Goal: Navigation & Orientation: Find specific page/section

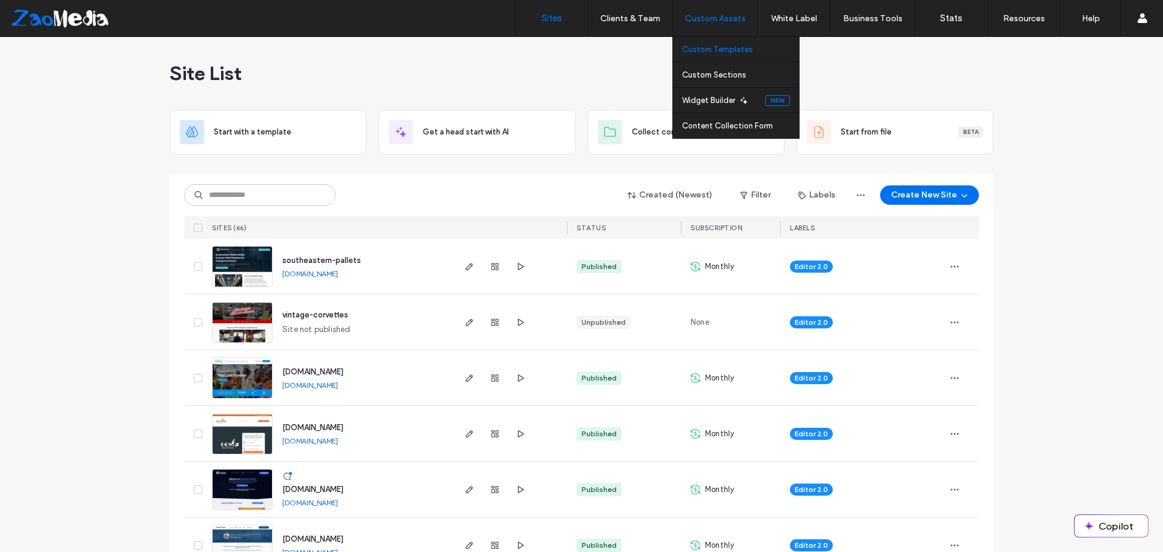
click at [704, 51] on label "Custom Templates" at bounding box center [717, 49] width 71 height 9
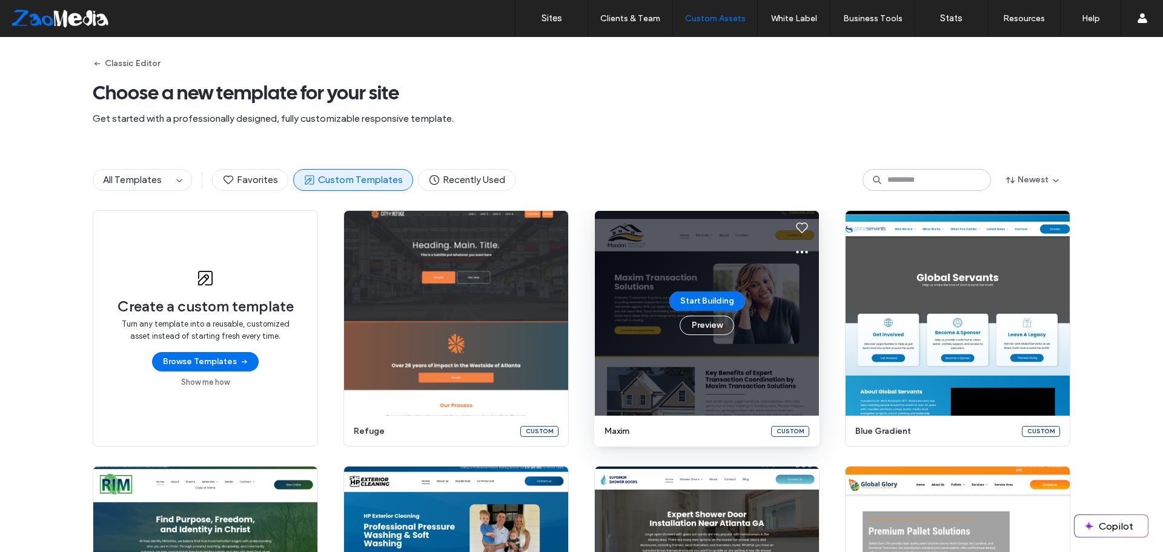
click at [722, 357] on div "Start Building Preview" at bounding box center [707, 313] width 224 height 205
click at [701, 331] on button "Preview" at bounding box center [707, 325] width 55 height 19
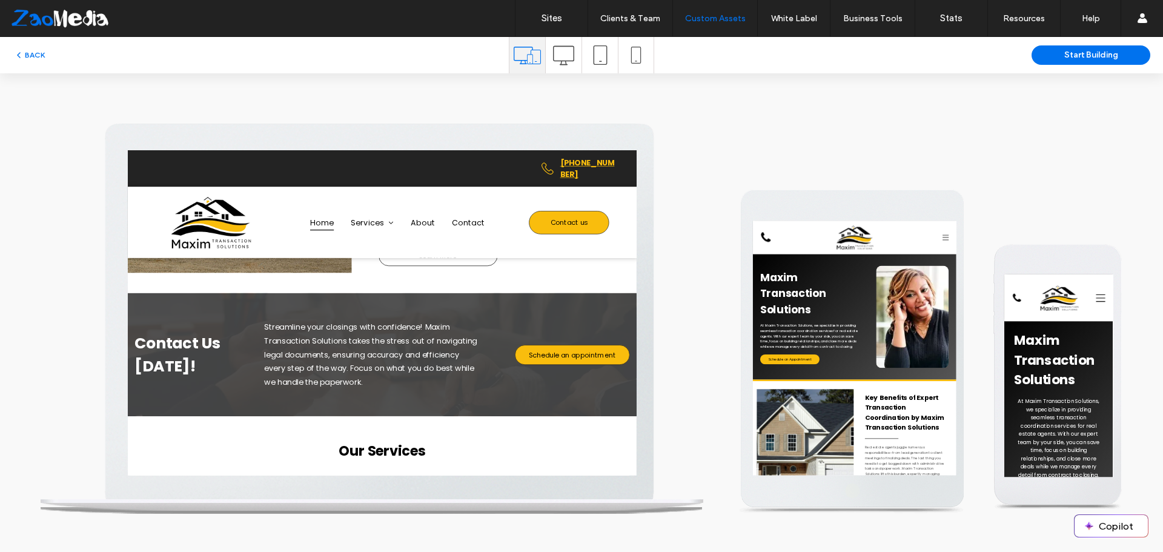
scroll to position [424, 0]
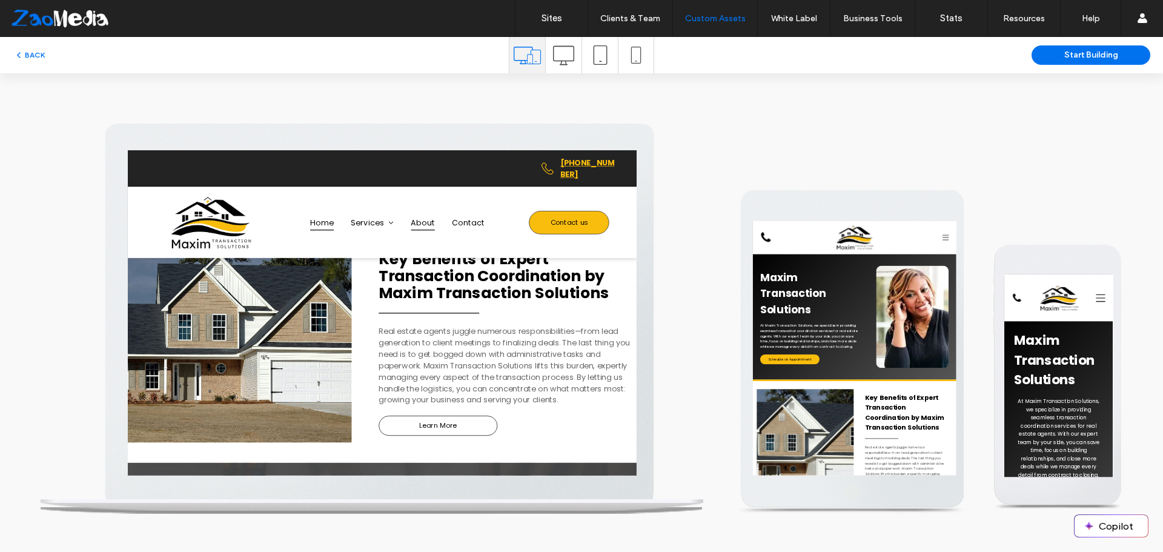
click at [546, 251] on span "About" at bounding box center [549, 252] width 35 height 23
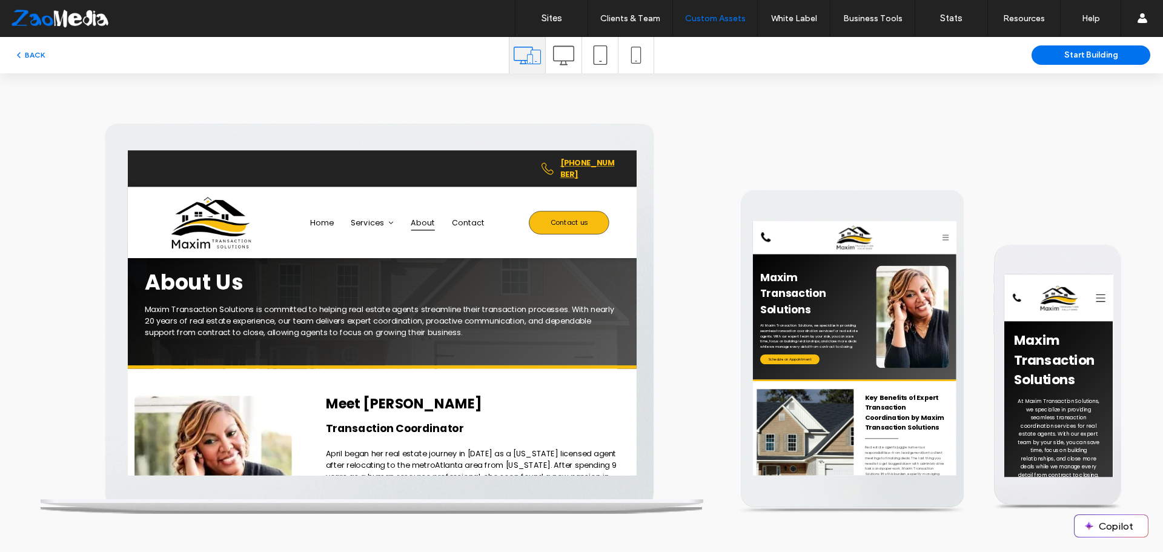
scroll to position [0, 0]
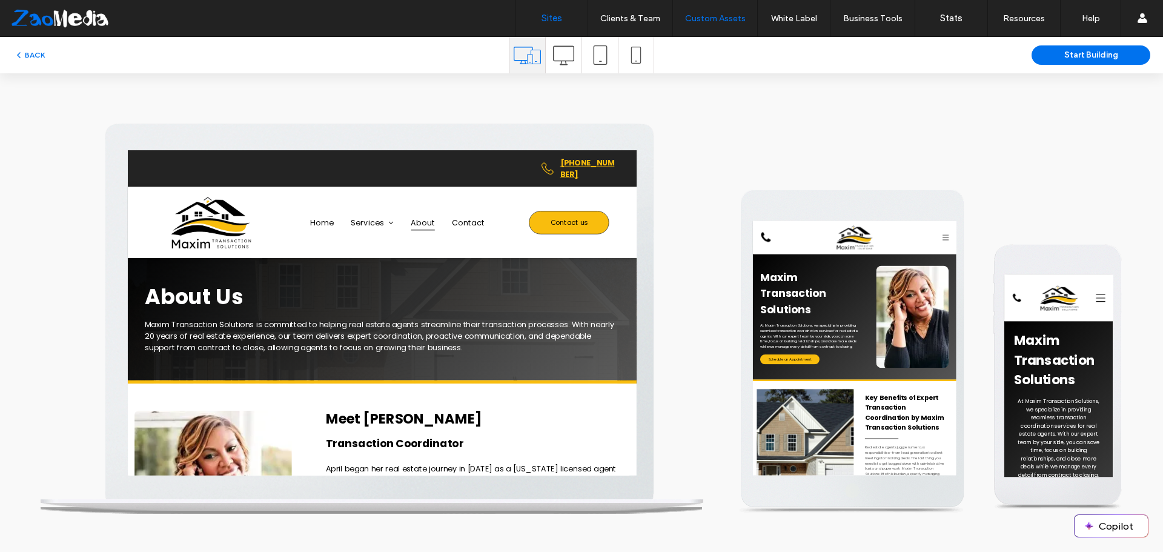
click at [555, 3] on link "Sites" at bounding box center [551, 18] width 72 height 36
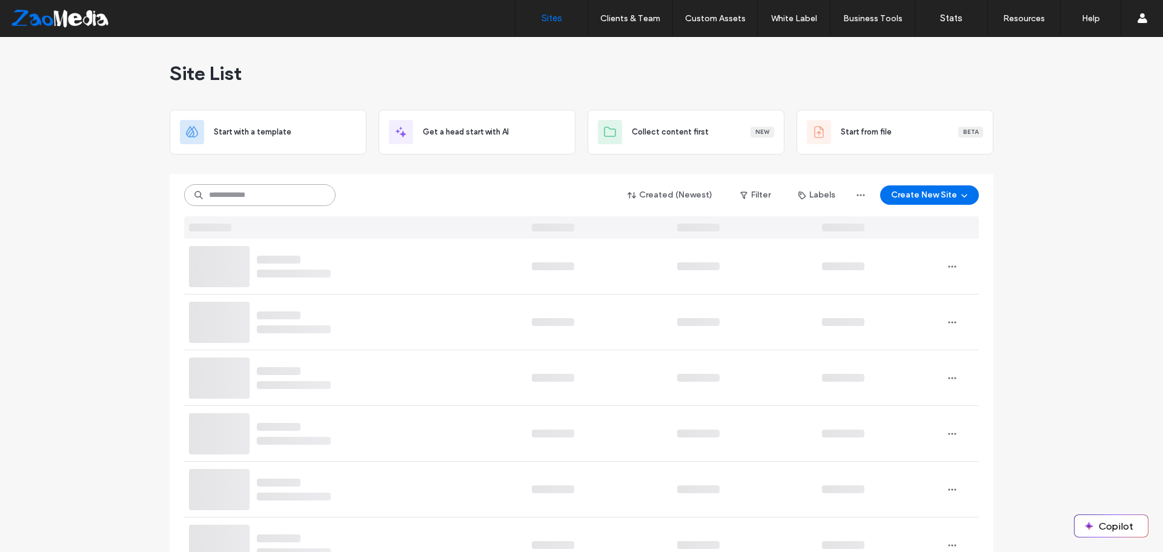
click at [245, 190] on input at bounding box center [259, 195] width 151 height 22
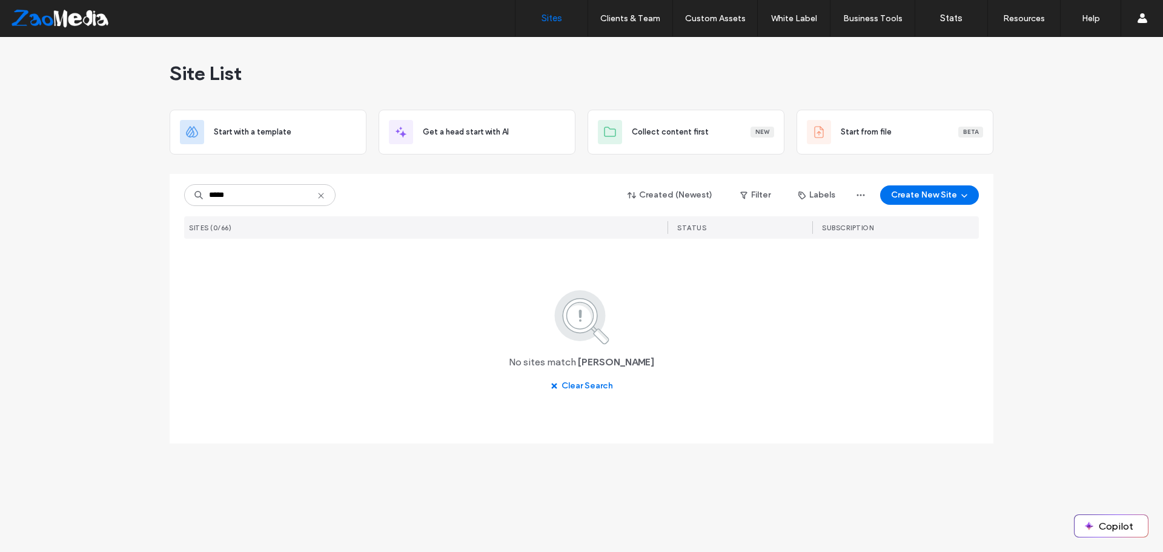
click at [241, 228] on div "SITES (0/66)" at bounding box center [353, 227] width 338 height 22
click at [242, 194] on input "*****" at bounding box center [259, 195] width 151 height 22
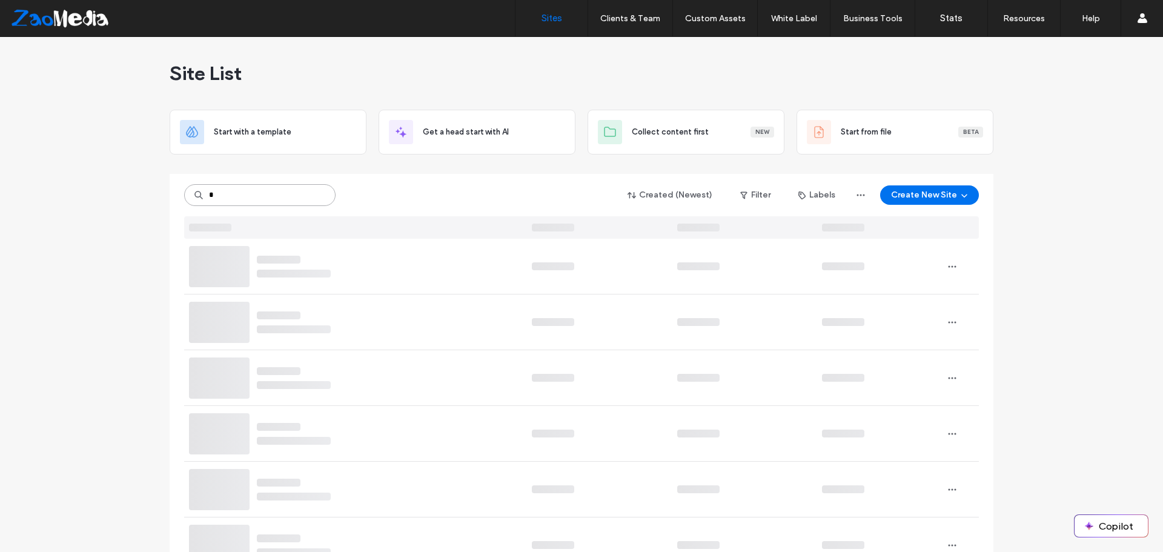
type input "*"
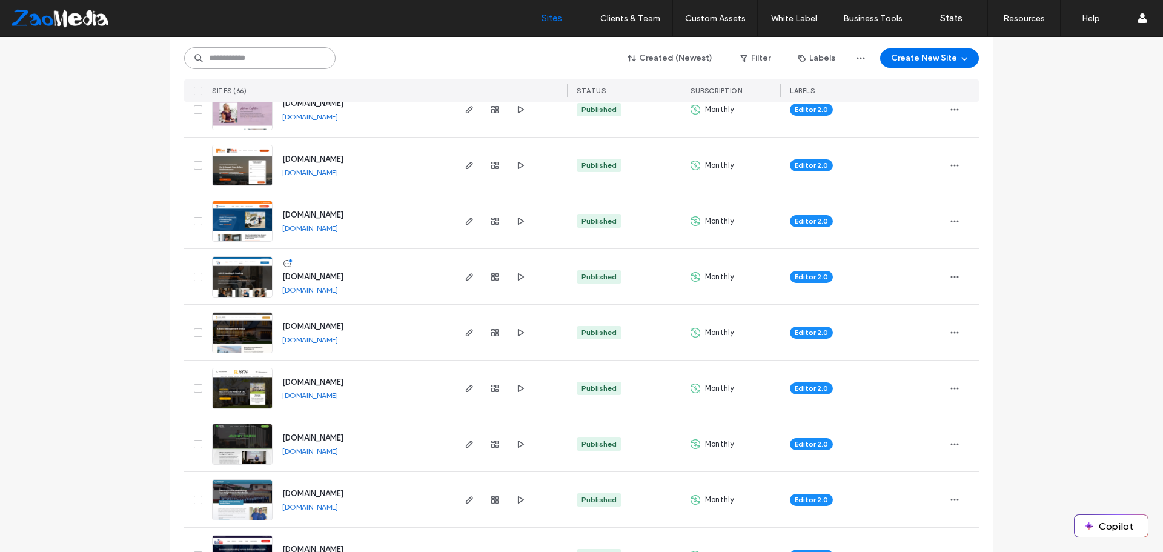
scroll to position [1211, 0]
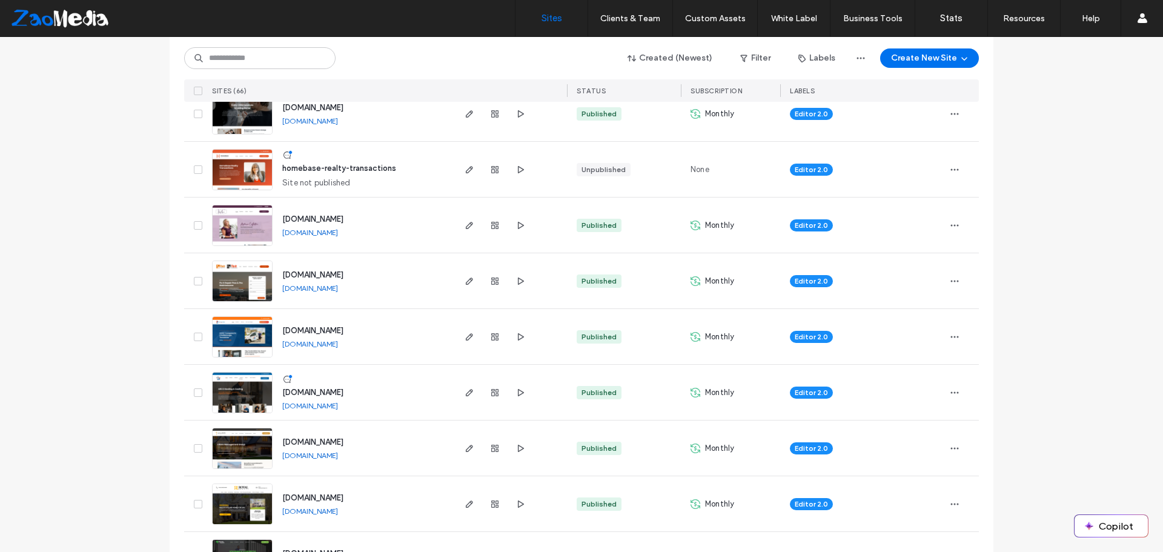
click at [326, 231] on link "[DOMAIN_NAME]" at bounding box center [310, 232] width 56 height 9
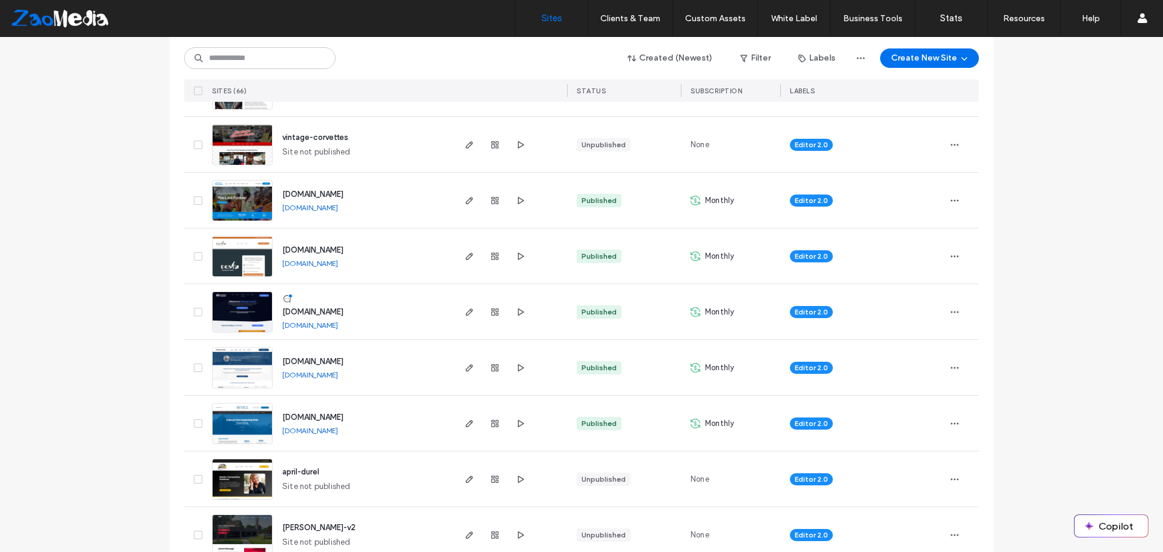
scroll to position [0, 0]
